Goal: Task Accomplishment & Management: Manage account settings

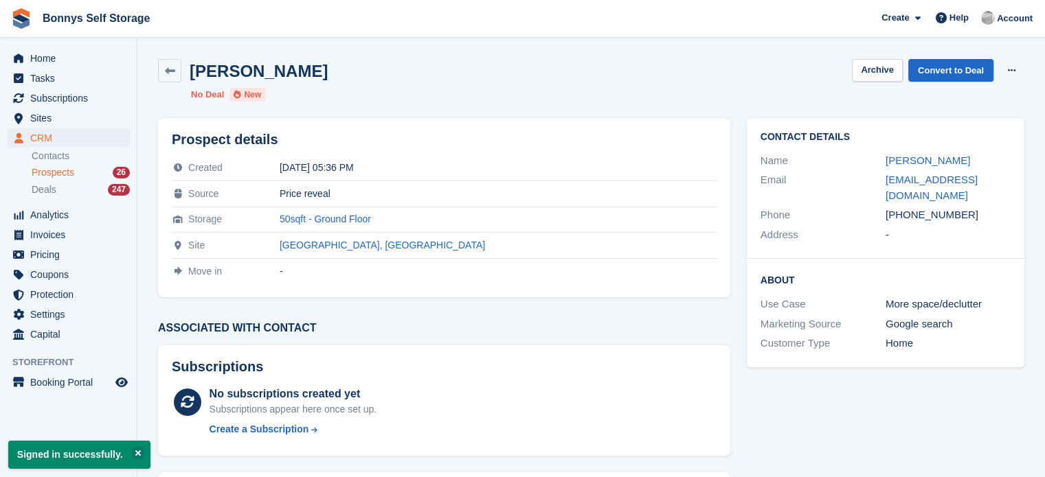
click at [622, 72] on div "[PERSON_NAME] Archive Convert to Deal Delete prospect" at bounding box center [591, 70] width 866 height 23
click at [431, 89] on ul "No Deal New" at bounding box center [411, 95] width 440 height 14
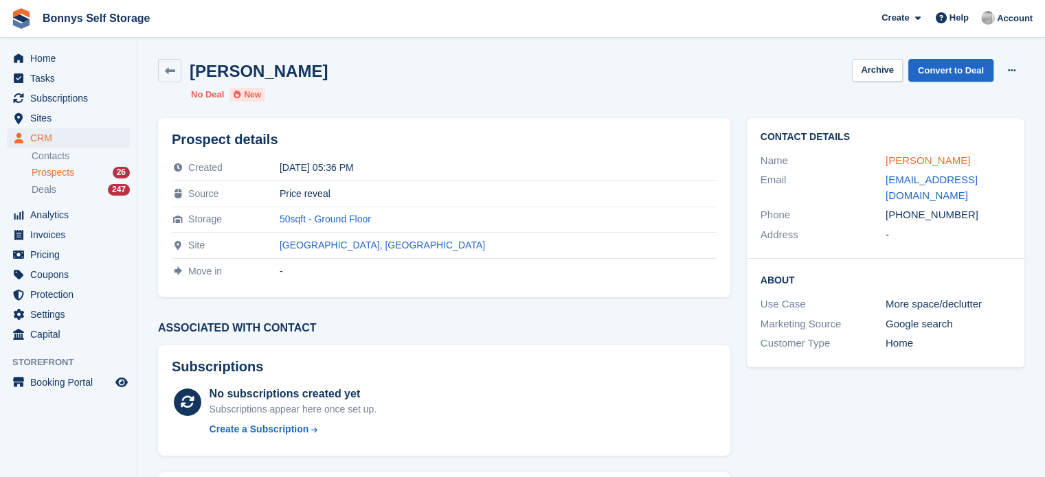
click at [891, 162] on link "[PERSON_NAME]" at bounding box center [927, 161] width 84 height 12
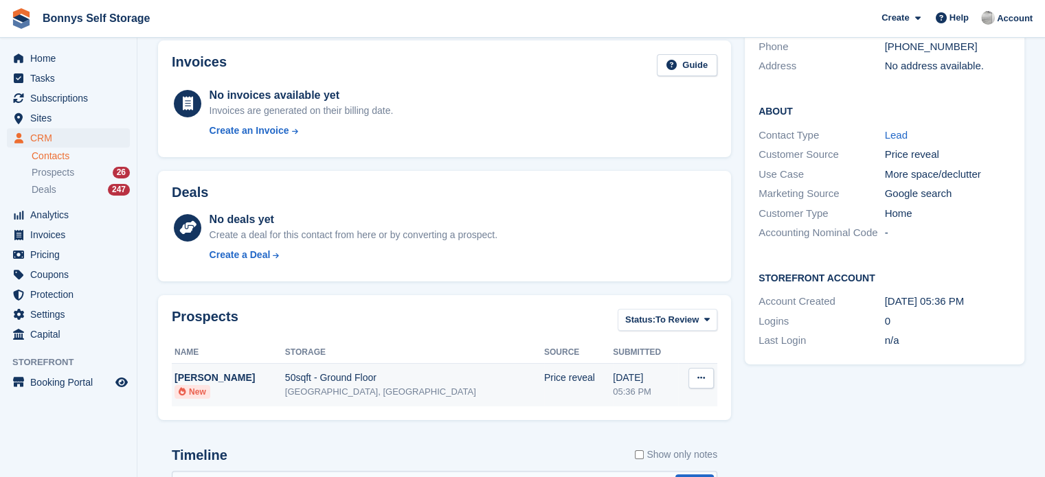
scroll to position [360, 0]
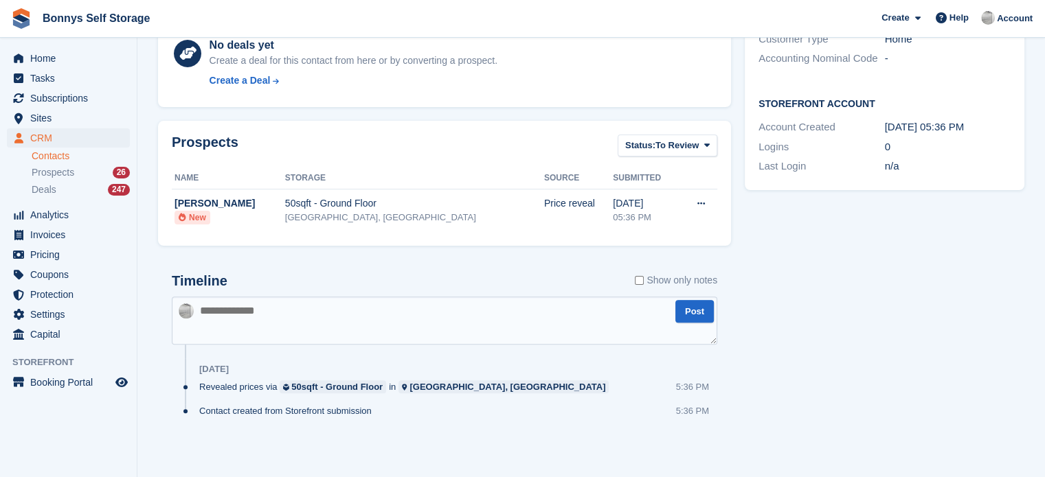
click at [334, 308] on textarea at bounding box center [444, 321] width 545 height 48
type textarea "**********"
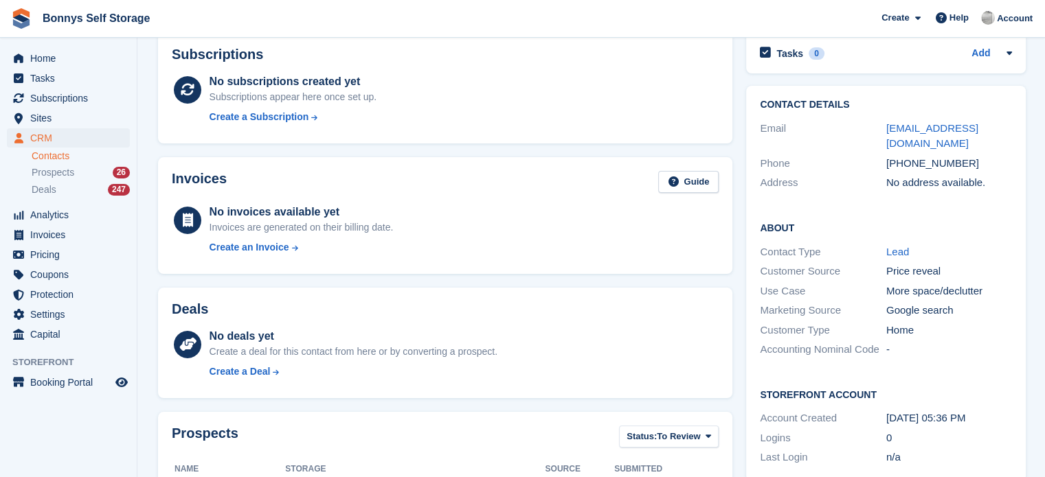
scroll to position [0, 0]
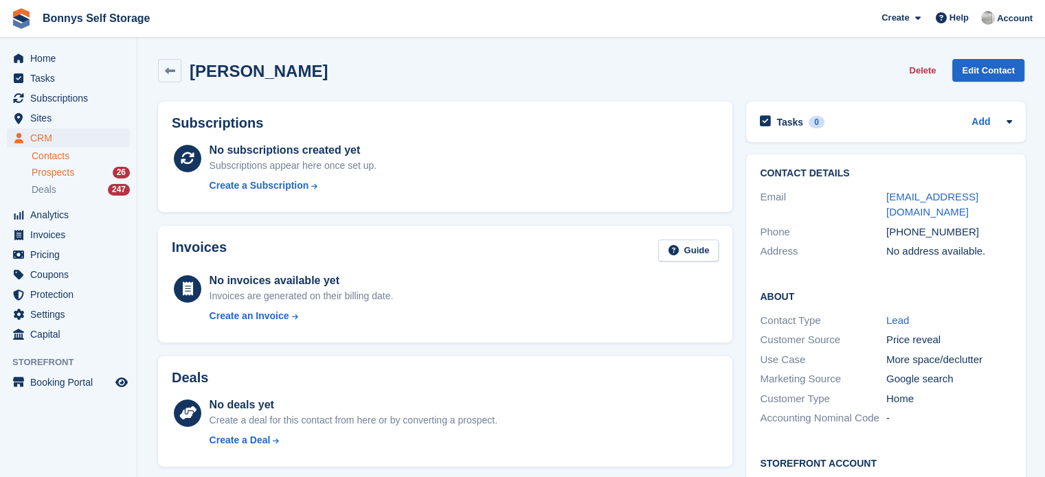
drag, startPoint x: 63, startPoint y: 173, endPoint x: 70, endPoint y: 170, distance: 7.4
click at [63, 173] on span "Prospects" at bounding box center [53, 172] width 43 height 13
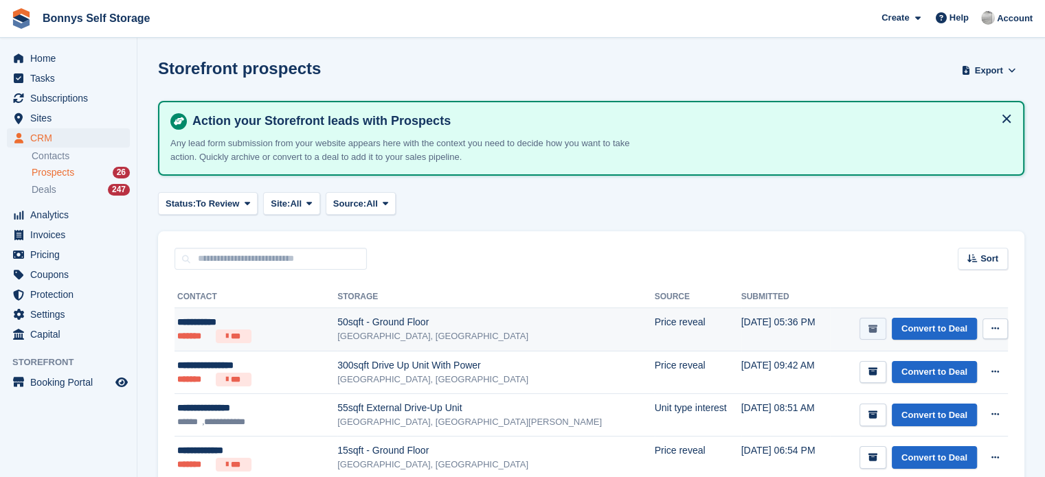
click at [873, 326] on icon "submit" at bounding box center [872, 329] width 9 height 9
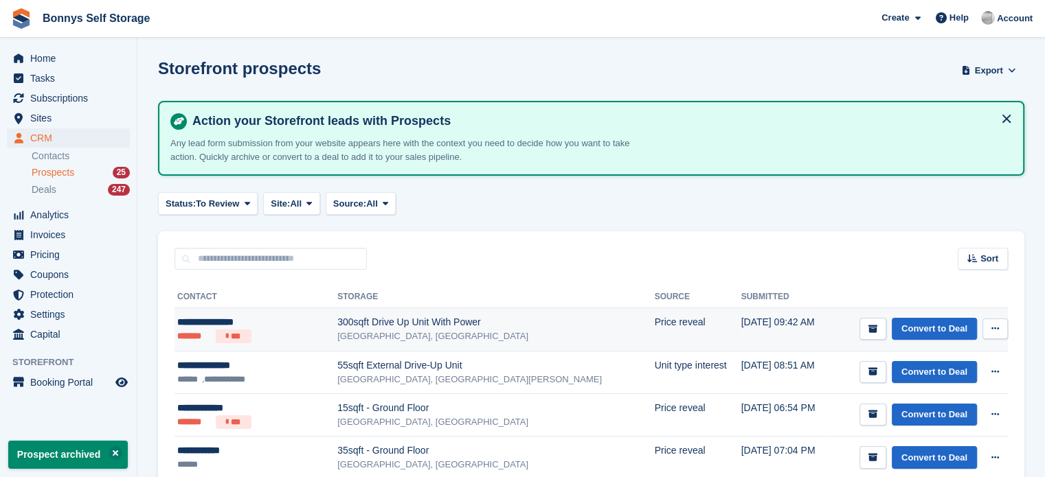
drag, startPoint x: 263, startPoint y: 324, endPoint x: 269, endPoint y: 345, distance: 22.2
click at [264, 324] on div "**********" at bounding box center [243, 322] width 133 height 14
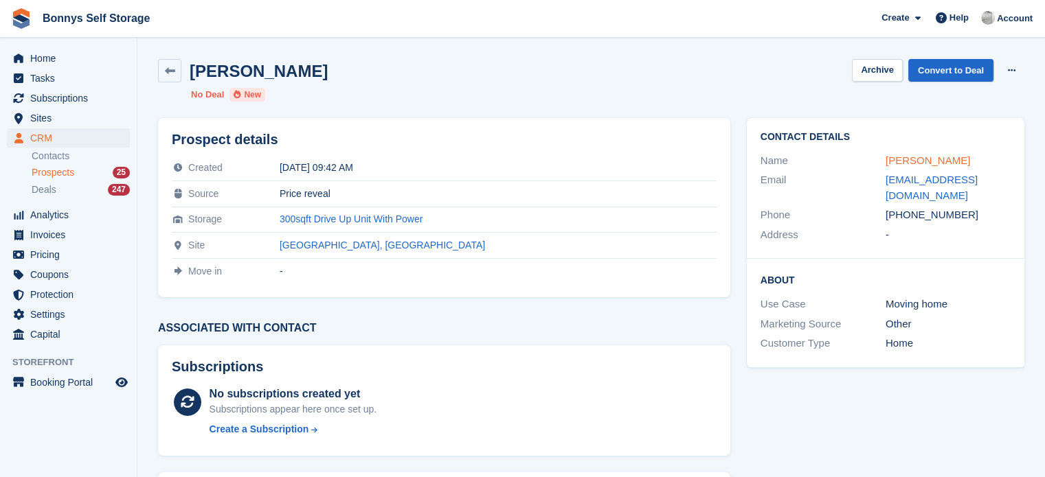
click at [923, 158] on link "[PERSON_NAME]" at bounding box center [927, 161] width 84 height 12
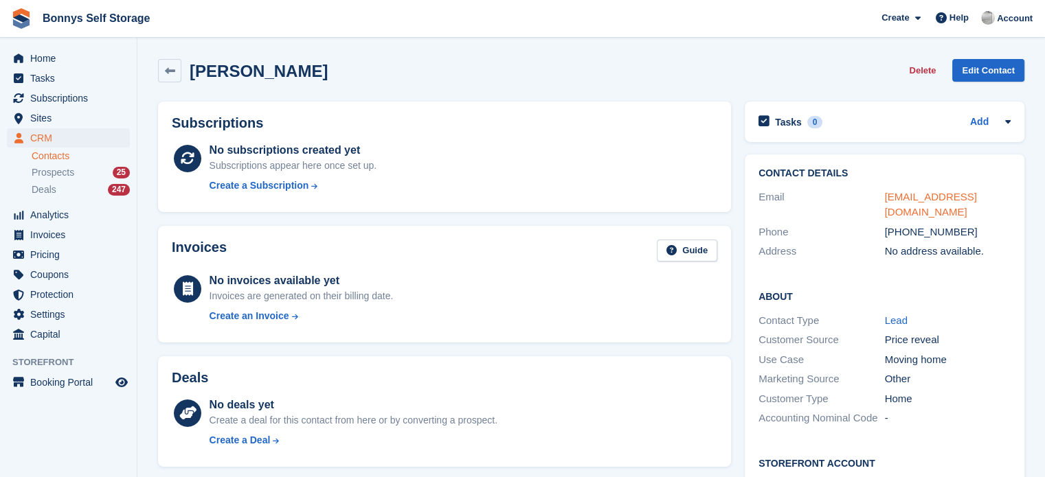
click at [907, 197] on link "ljblackledge@outlook.com" at bounding box center [931, 204] width 92 height 27
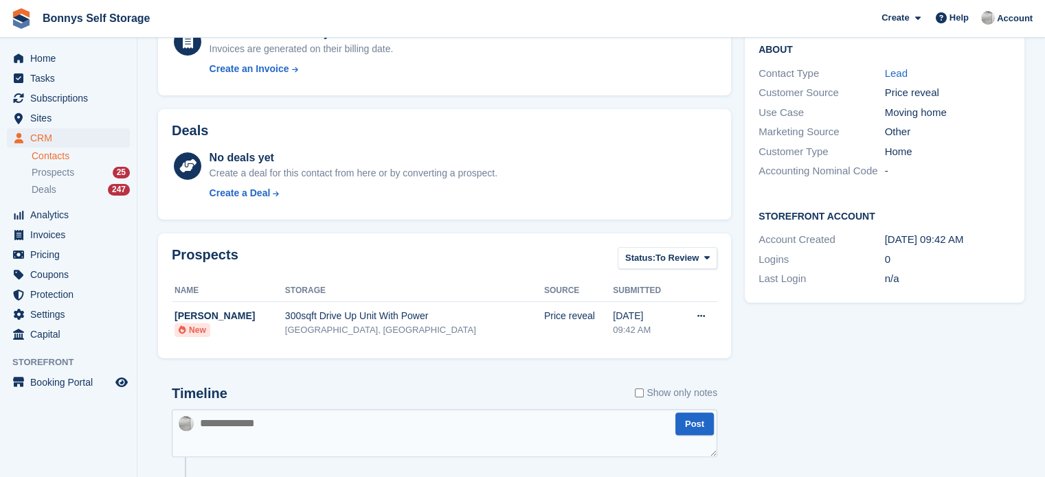
scroll to position [396, 0]
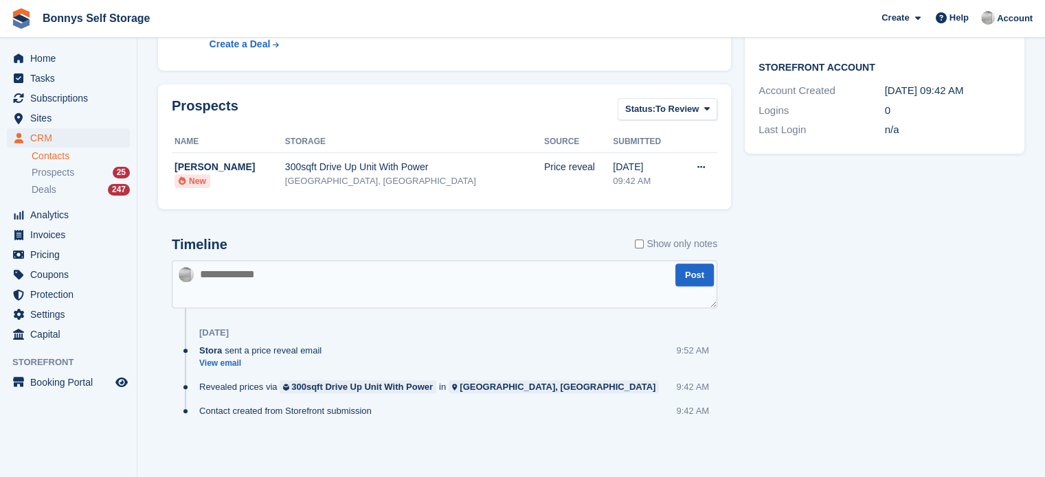
click at [381, 275] on textarea at bounding box center [444, 284] width 545 height 48
type textarea "**********"
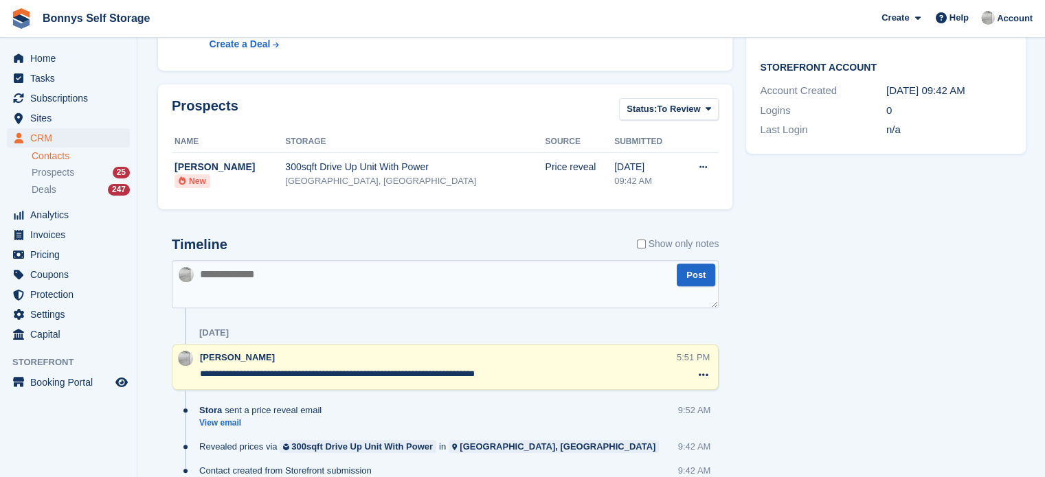
click at [84, 181] on ul "Contacts Prospects 25 Deals 247" at bounding box center [84, 173] width 105 height 50
click at [75, 172] on div "Prospects 25" at bounding box center [81, 172] width 98 height 13
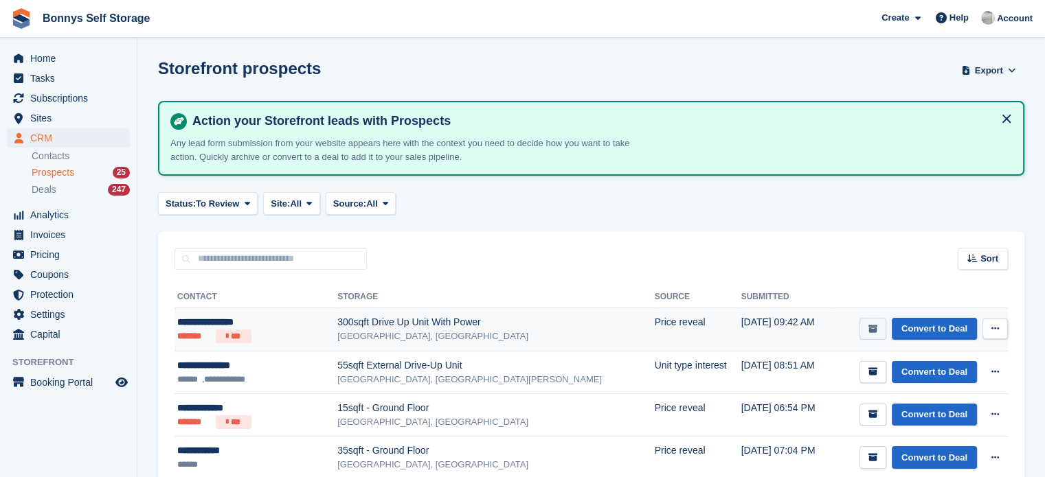
click at [871, 326] on icon "submit" at bounding box center [872, 329] width 9 height 9
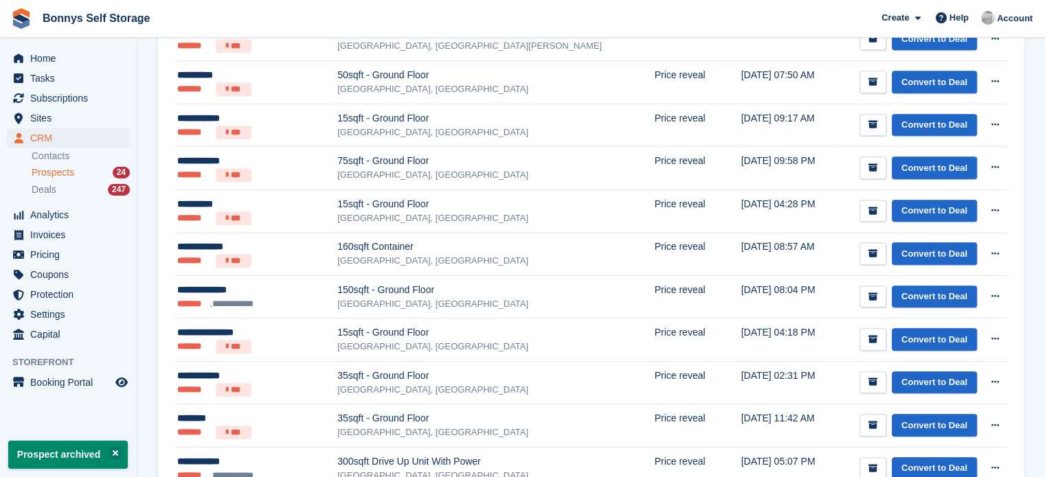
scroll to position [925, 0]
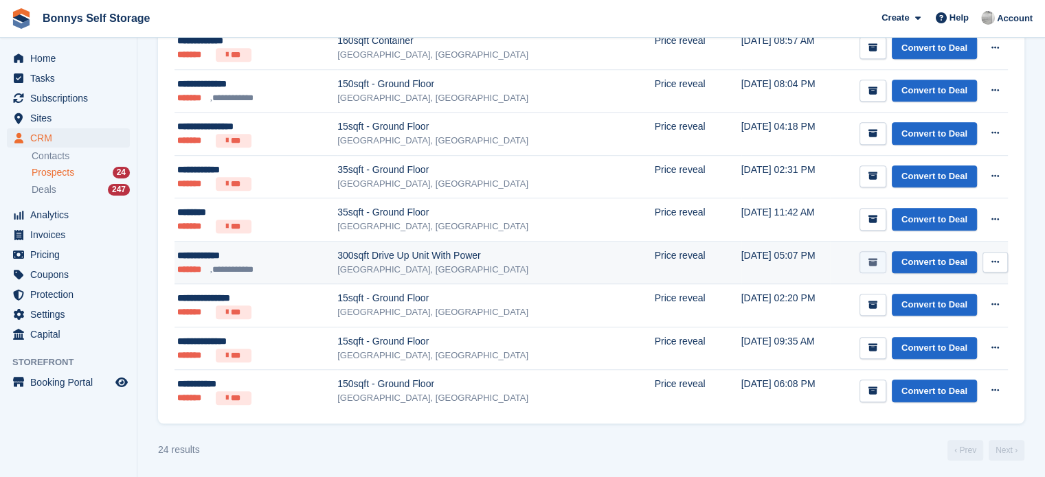
click at [874, 259] on icon "submit" at bounding box center [872, 262] width 9 height 9
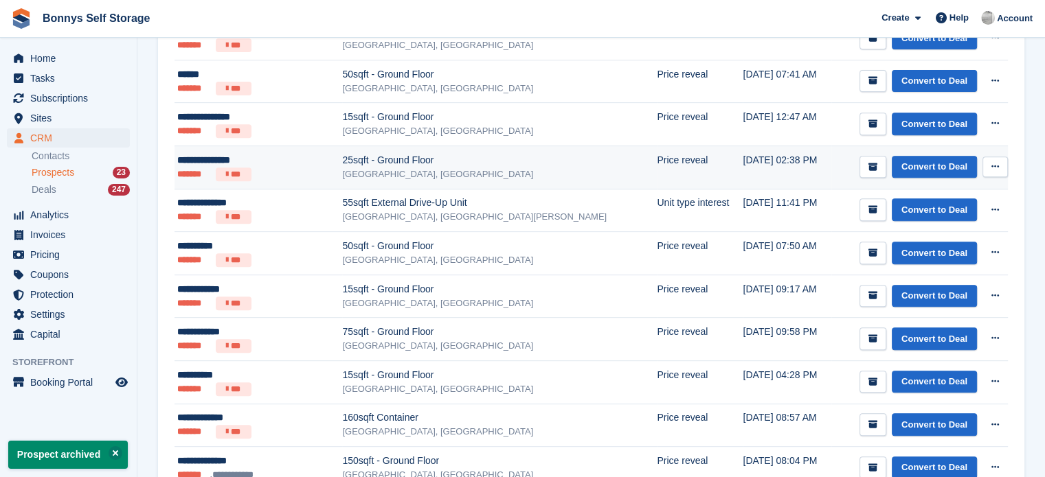
scroll to position [550, 0]
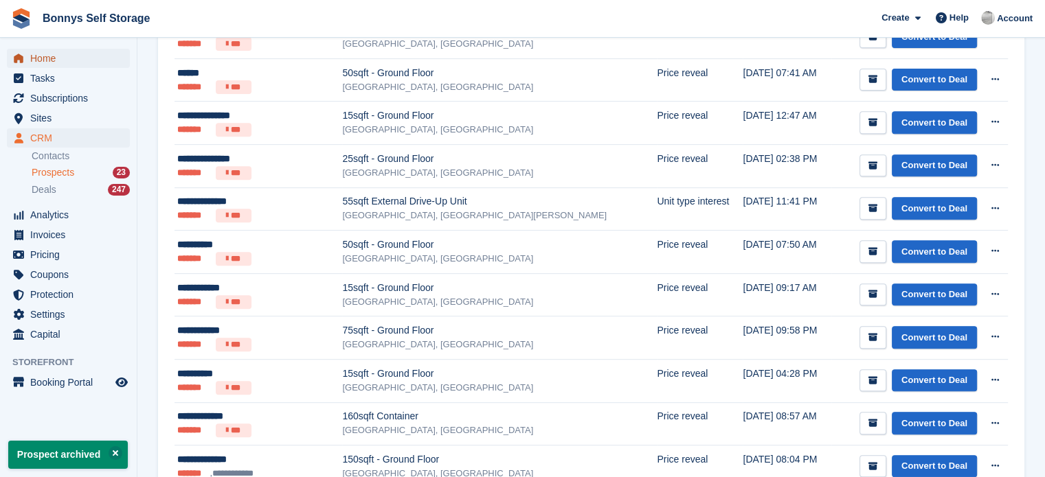
click at [49, 58] on span "Home" at bounding box center [71, 58] width 82 height 19
